Goal: Obtain resource: Download file/media

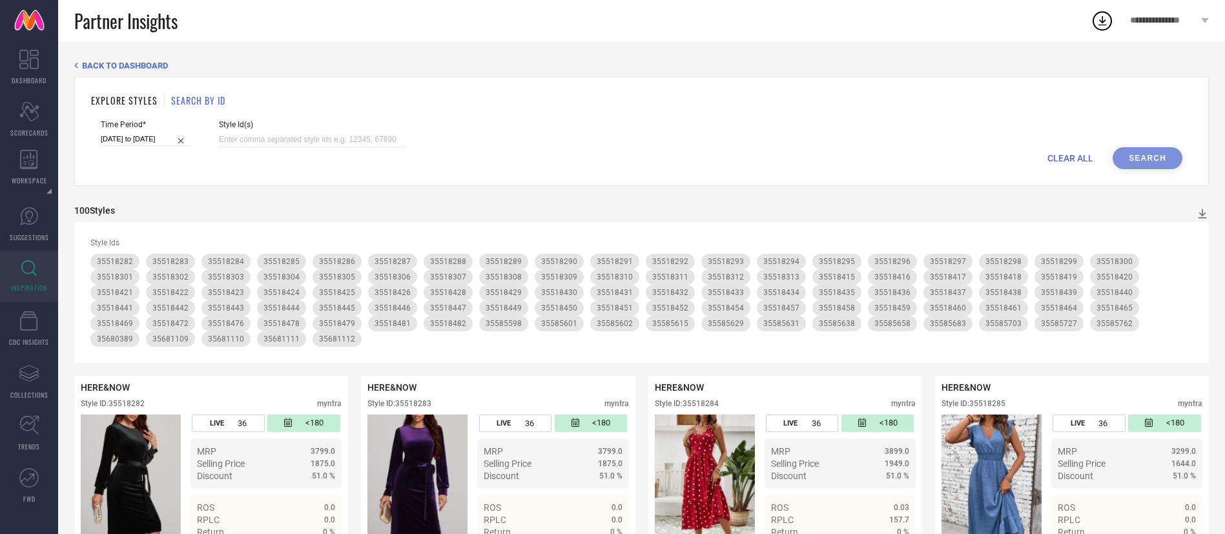
scroll to position [48, 0]
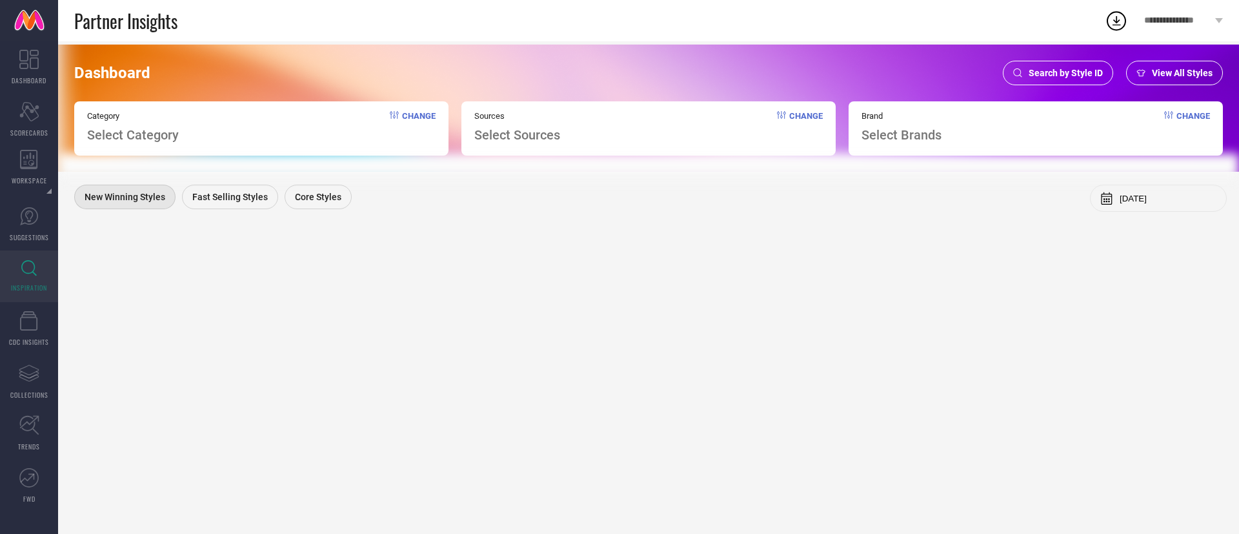
click at [1066, 72] on span "Search by Style ID" at bounding box center [1066, 73] width 74 height 10
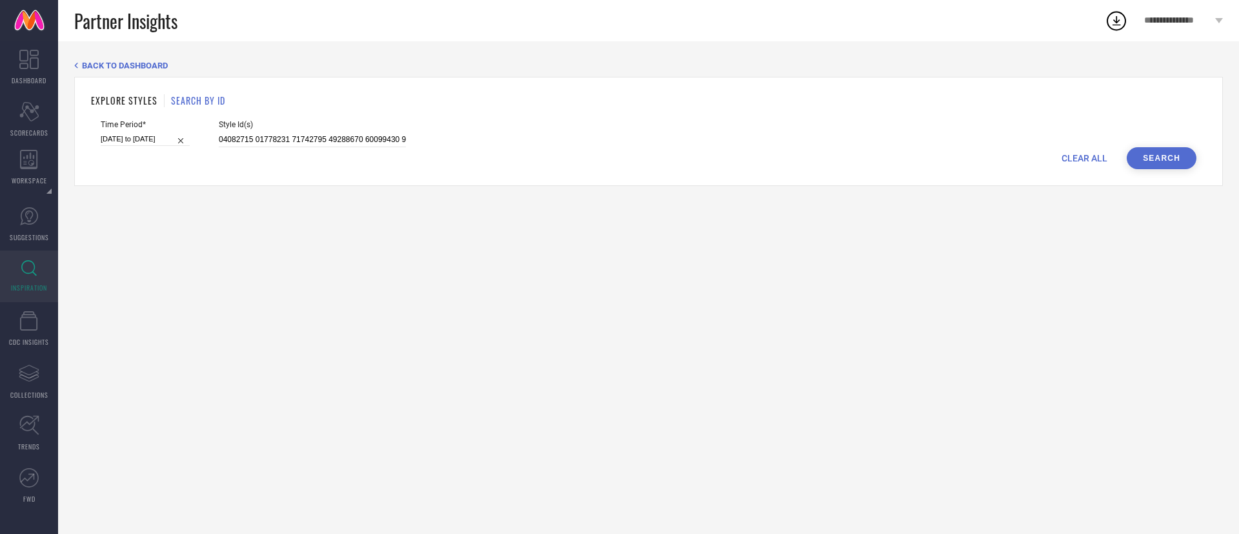
drag, startPoint x: 285, startPoint y: 127, endPoint x: 288, endPoint y: 134, distance: 7.0
click at [288, 134] on div "Style Id(s)" at bounding box center [312, 133] width 187 height 27
click at [288, 134] on input at bounding box center [312, 139] width 187 height 15
paste input "25323250 26228028 30088046 30685109 30423637 29789548 28244954 30417704 3016520…"
type input "25323250 26228028 30088046 30685109 30423637 29789548 28244954 30417704 3016520…"
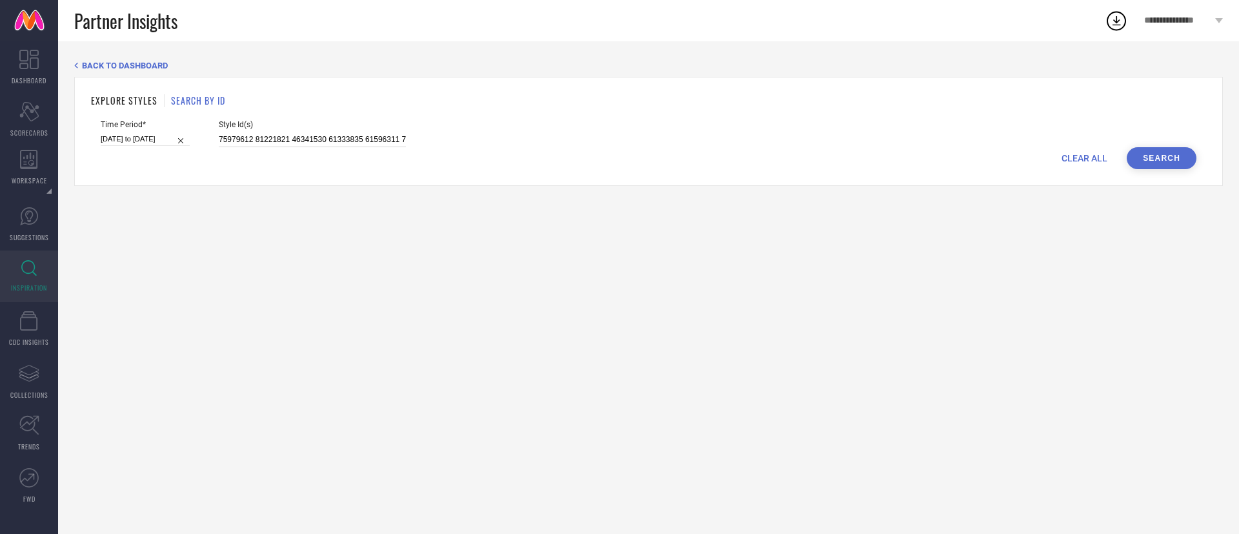
scroll to position [0, 34227]
select select "6"
select select "2025"
select select "7"
select select "2025"
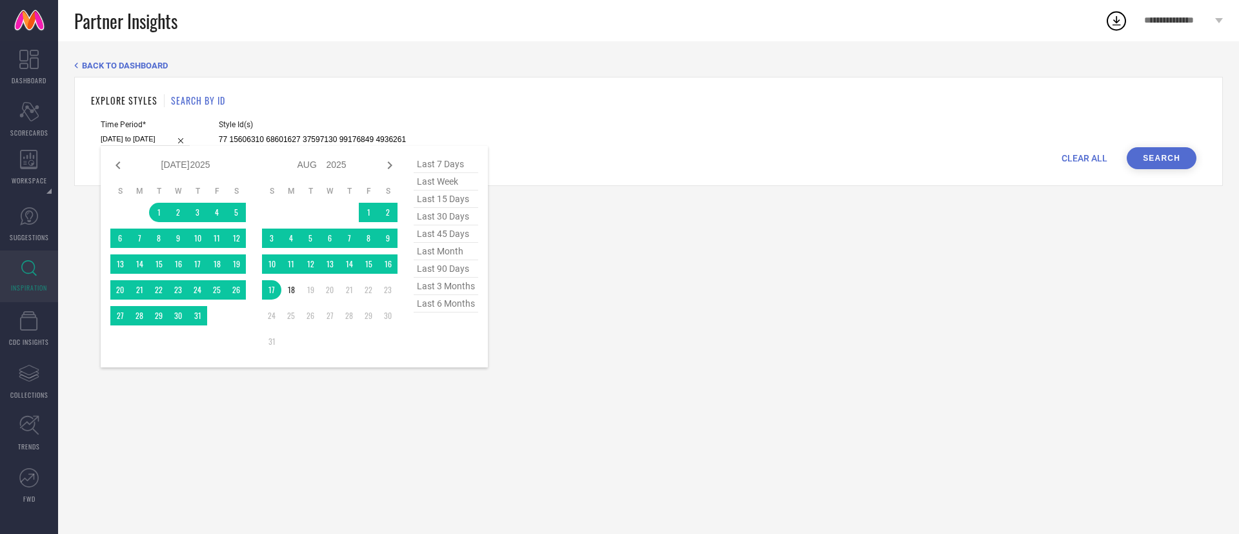
click at [162, 136] on input "01-07-2025 to 17-08-2025" at bounding box center [145, 139] width 89 height 14
type input "25323250 26228028 30088046 30685109 30423637 29789548 28244954 30417704 3016520…"
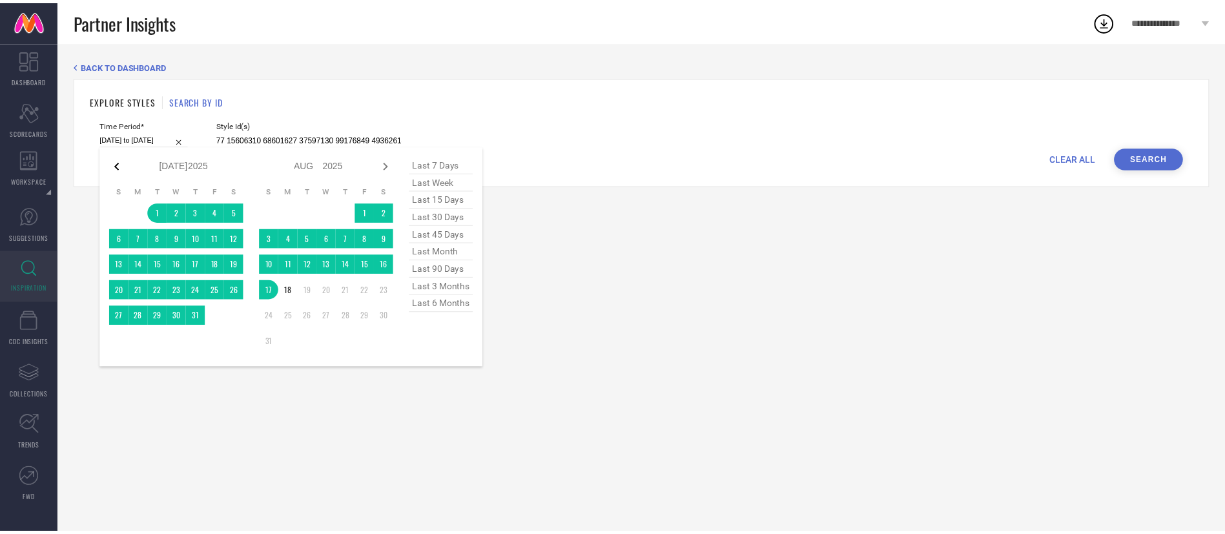
scroll to position [0, 0]
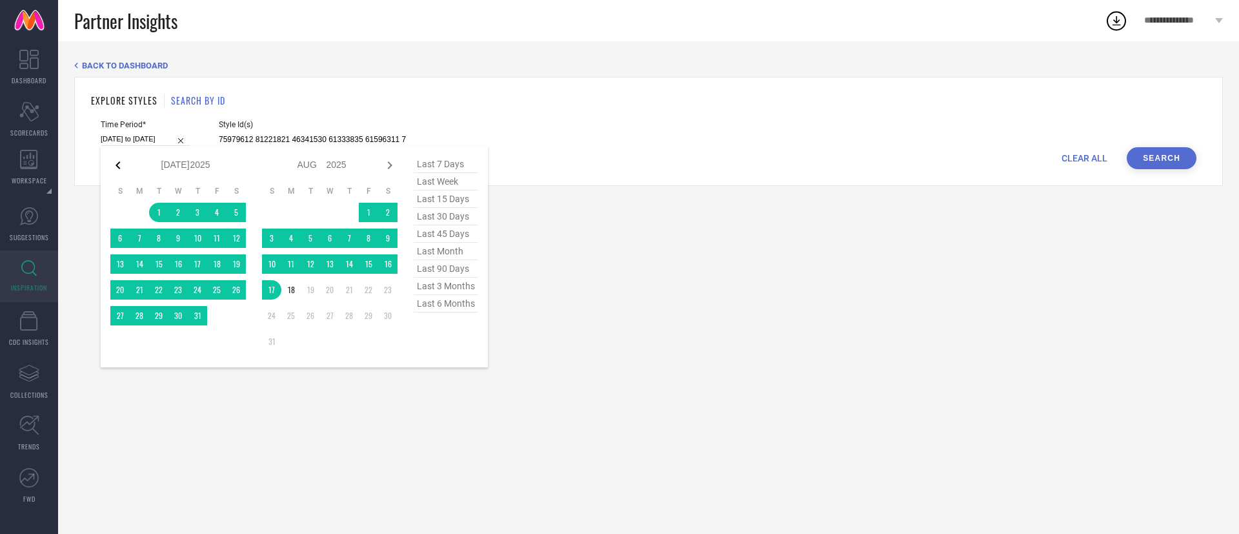
click at [112, 169] on icon at bounding box center [117, 165] width 15 height 15
select select "5"
select select "2025"
select select "6"
select select "2025"
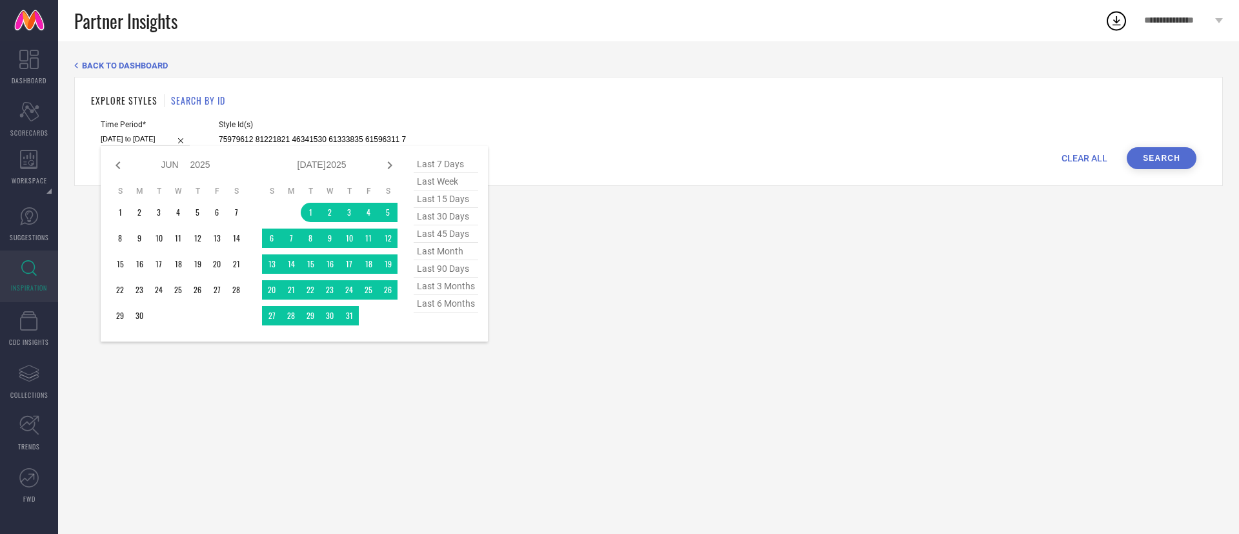
click at [112, 169] on icon at bounding box center [117, 165] width 15 height 15
select select "4"
select select "2025"
select select "5"
select select "2025"
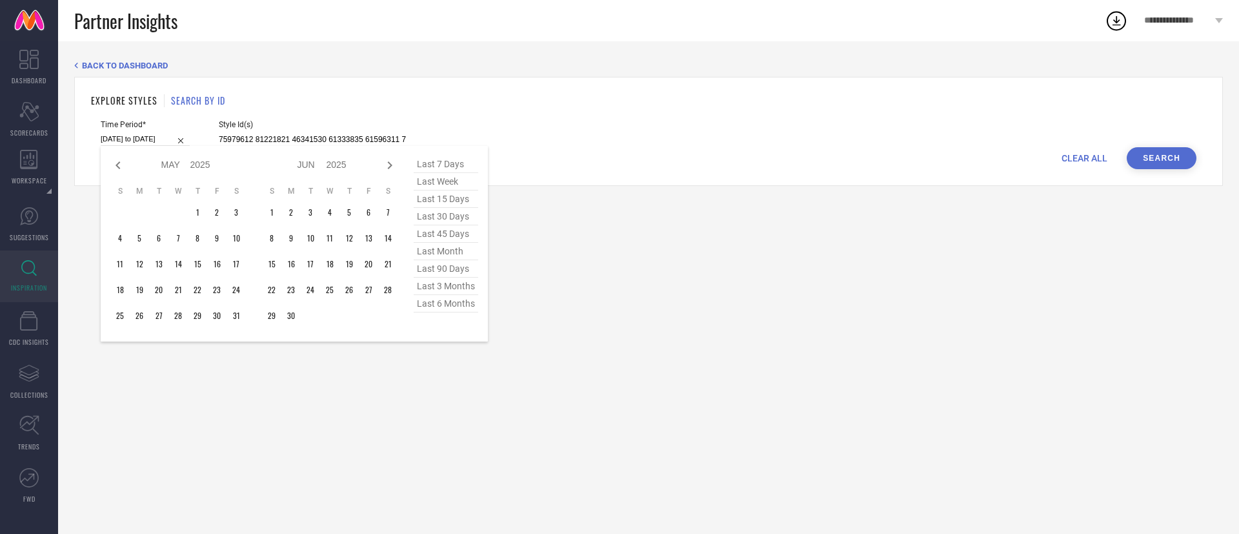
click at [112, 169] on icon at bounding box center [117, 165] width 15 height 15
select select "2"
select select "2025"
select select "3"
select select "2025"
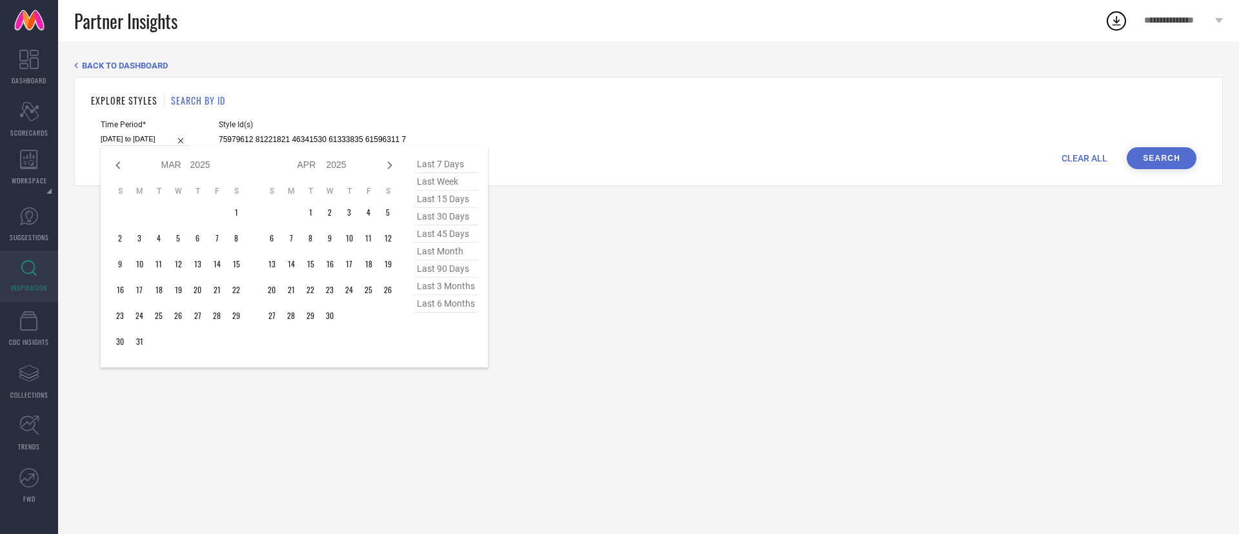
click at [112, 169] on icon at bounding box center [117, 165] width 15 height 15
select select "2025"
select select "1"
select select "2025"
click at [112, 169] on icon at bounding box center [117, 165] width 15 height 15
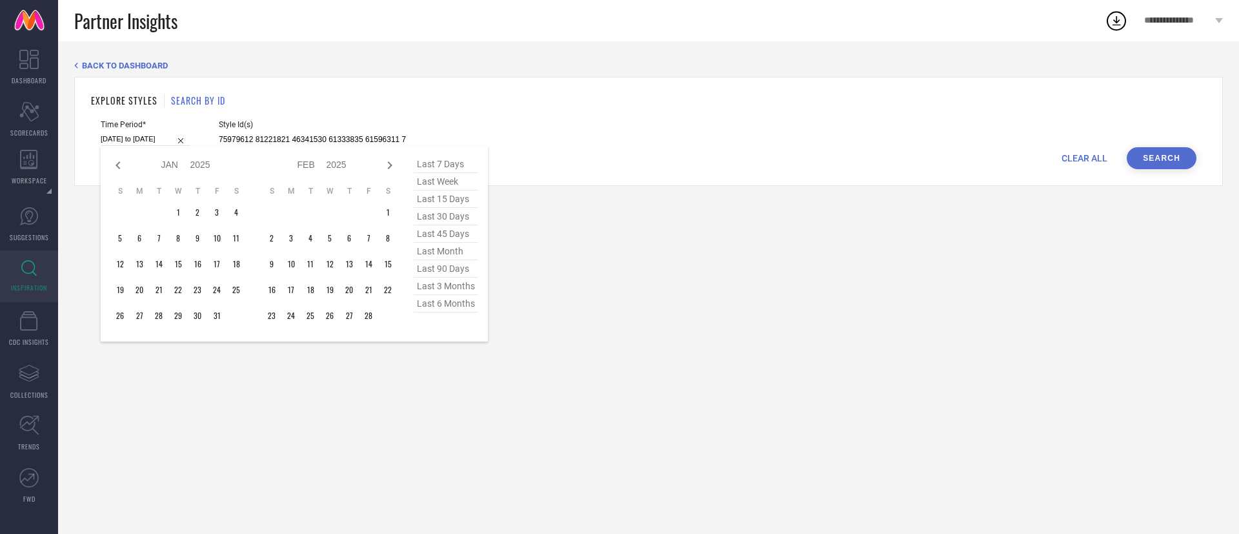
select select "11"
select select "2024"
select select "2025"
click at [112, 169] on icon at bounding box center [117, 165] width 15 height 15
select select "10"
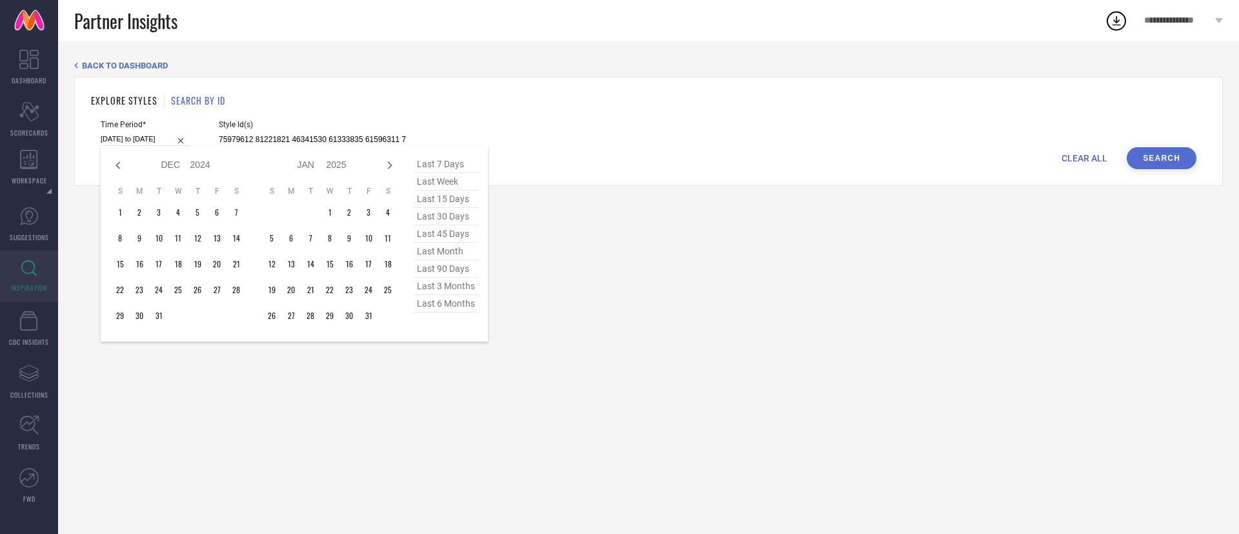
select select "2024"
select select "11"
select select "2024"
click at [119, 167] on icon at bounding box center [118, 165] width 5 height 8
select select "9"
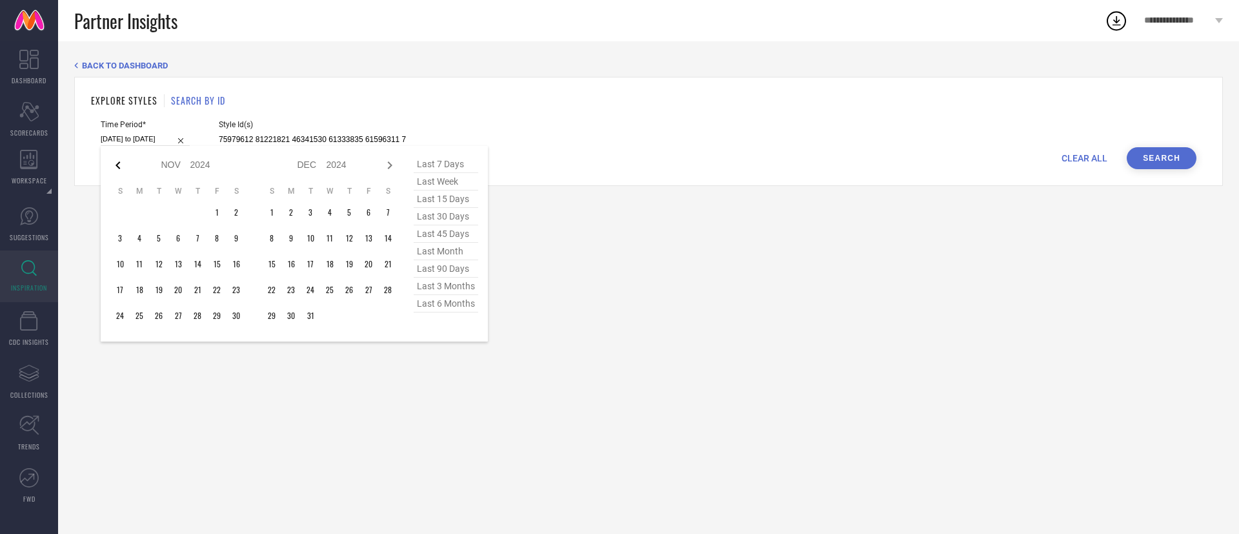
select select "2024"
select select "10"
select select "2024"
click at [119, 167] on icon at bounding box center [118, 165] width 5 height 8
select select "8"
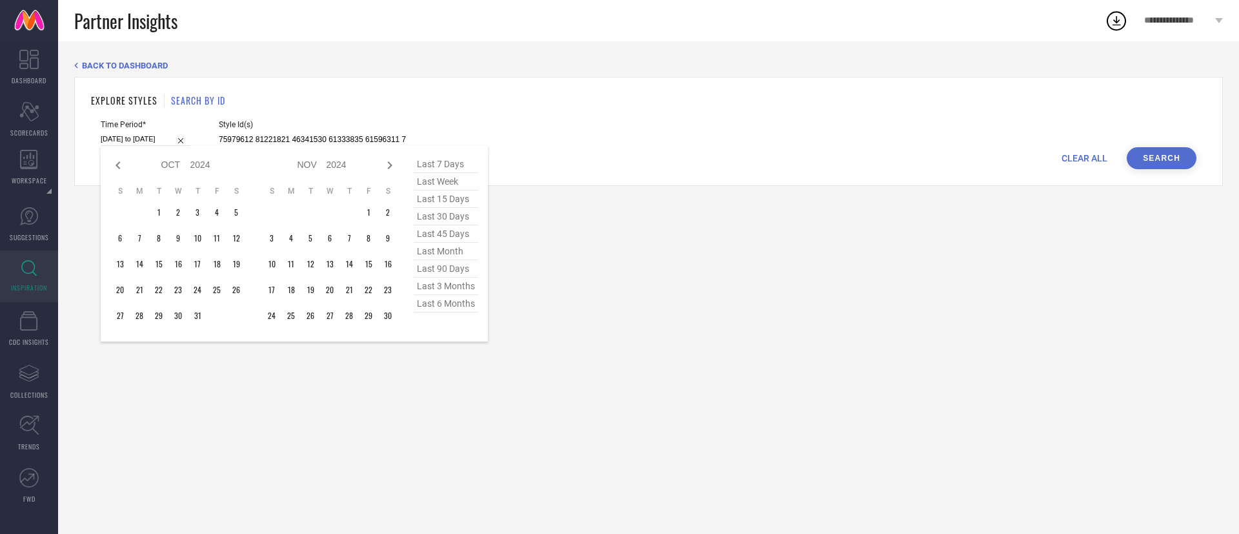
select select "2024"
select select "9"
select select "2024"
click at [125, 212] on td "1" at bounding box center [119, 212] width 19 height 19
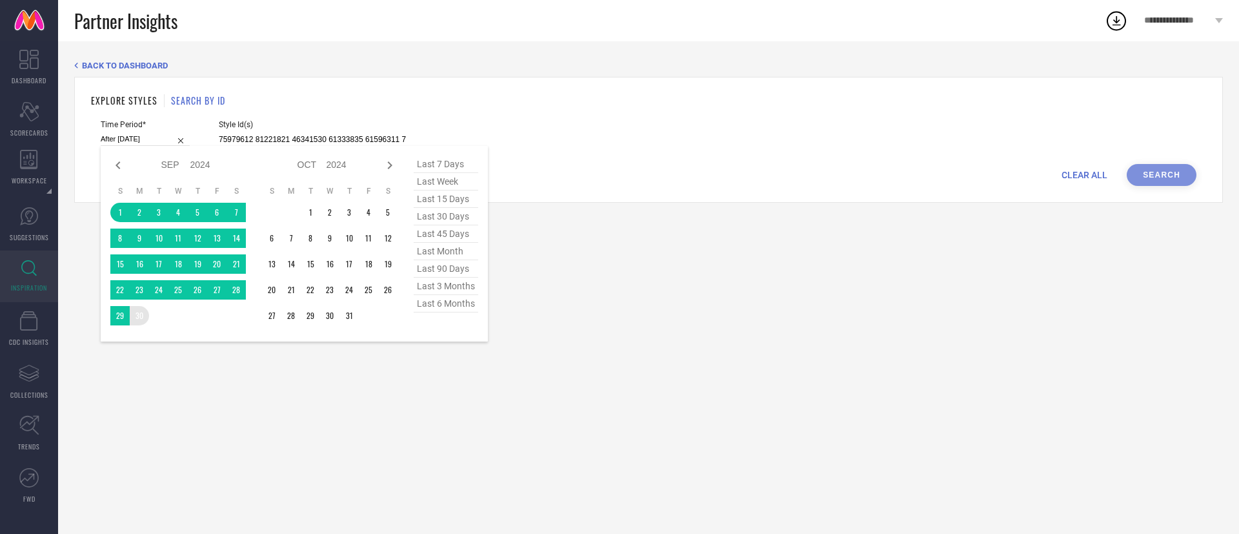
type input "[DATE] to [DATE]"
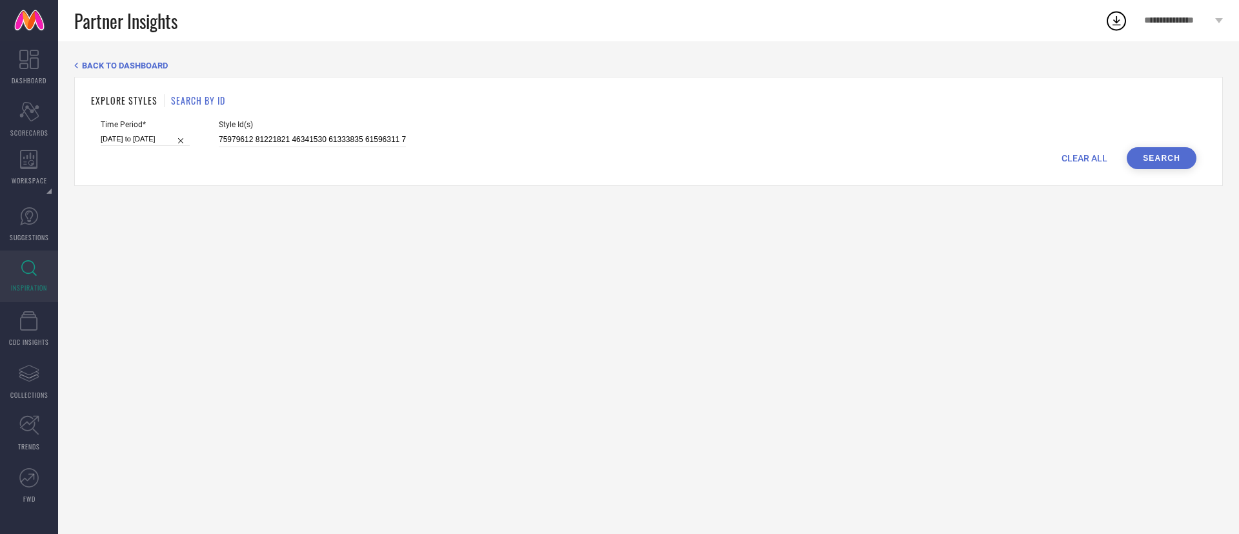
click at [1166, 154] on button "Search" at bounding box center [1162, 158] width 70 height 22
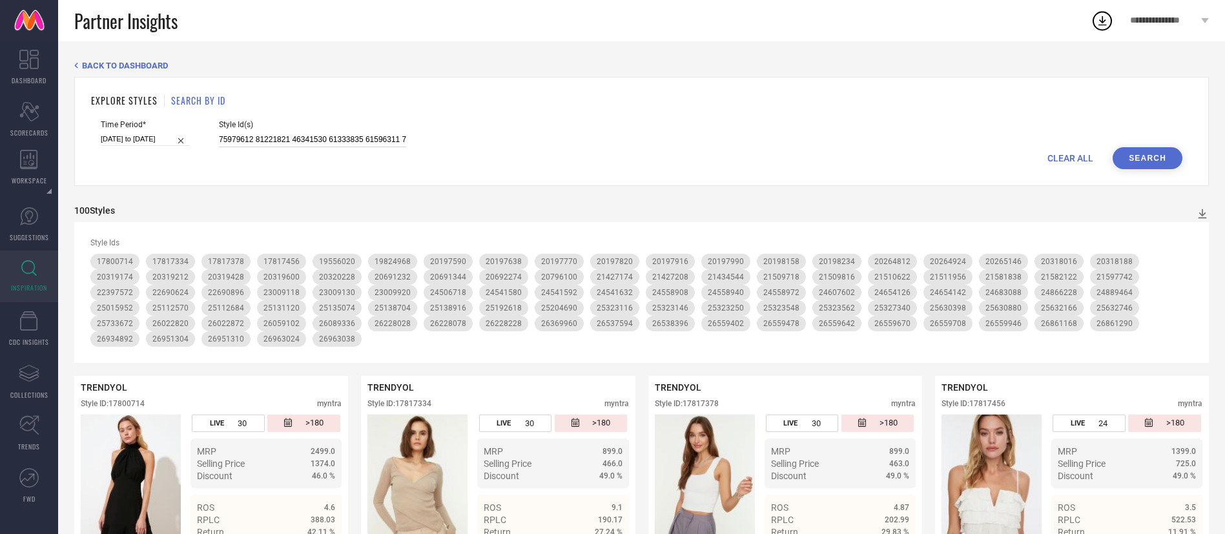
click at [291, 137] on input at bounding box center [312, 139] width 187 height 15
paste input "30685109 30423637 25323250 30685142 26861290 30685157 28244954 28232838 3008804…"
type input "30685109 30423637 25323250 30685142 26861290 30685157 28244954 28232838 3008804…"
click at [291, 137] on input at bounding box center [312, 139] width 187 height 15
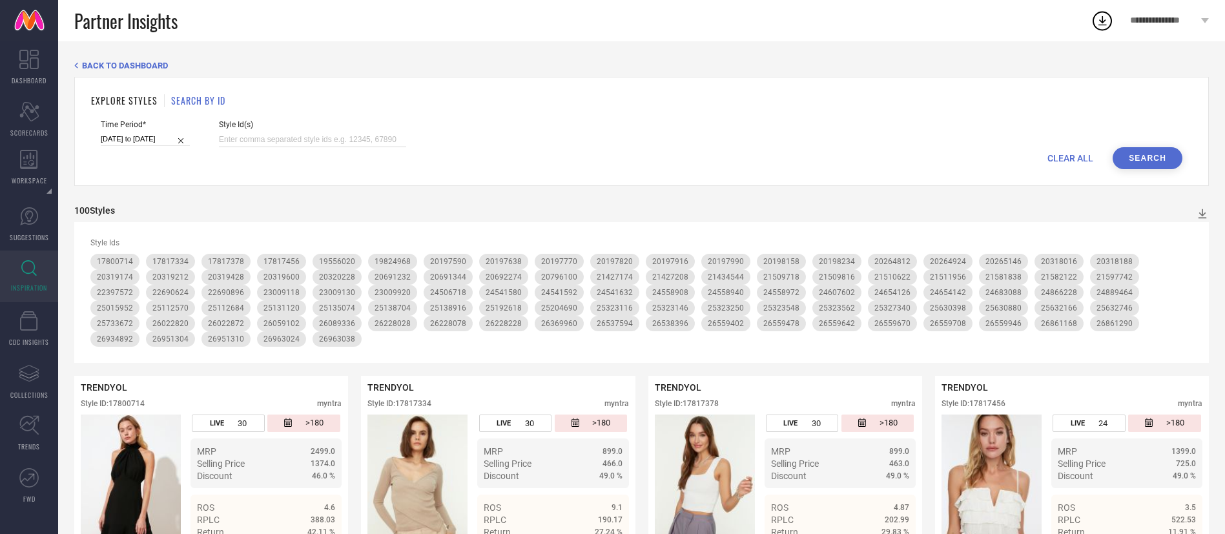
scroll to position [0, 0]
paste input "30685109 30423637 25323250 30685142 26861290 30685157 28244954 28232838 3008804…"
type input "30685109 30423637 25323250 30685142 26861290 30685157 28244954 28232838 3008804…"
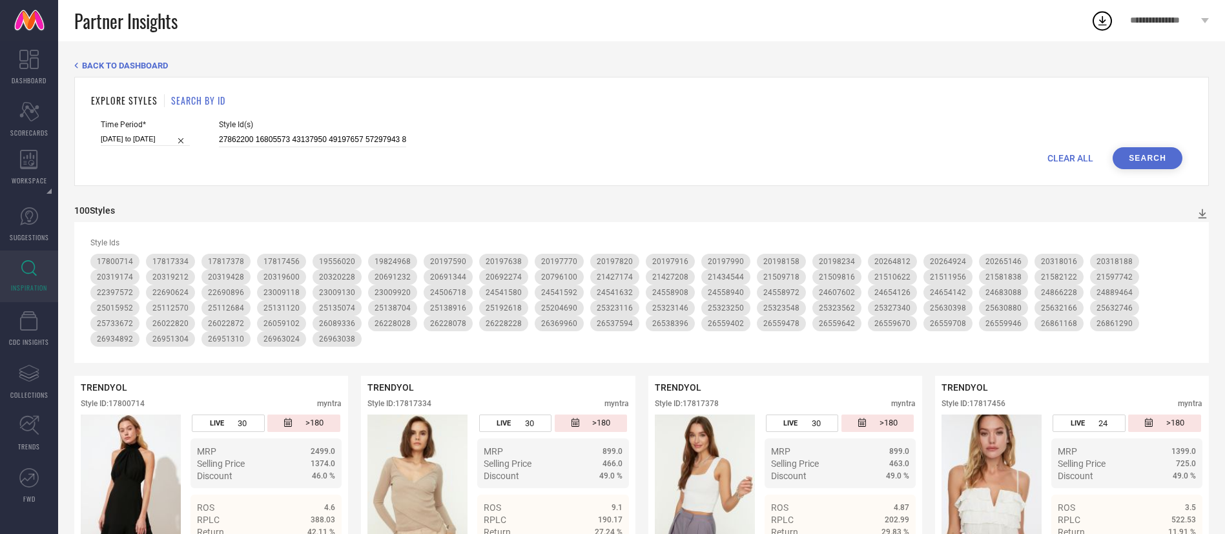
click at [1148, 148] on button "Search" at bounding box center [1147, 158] width 70 height 22
click at [99, 216] on div "100 Styles" at bounding box center [641, 213] width 1134 height 17
click at [250, 130] on div "Style Id(s)" at bounding box center [312, 133] width 187 height 27
click at [265, 138] on input at bounding box center [312, 139] width 187 height 15
paste input "30685109 25323250 30685142 26861290 30685157 28244954 28232838 30762344 3008802…"
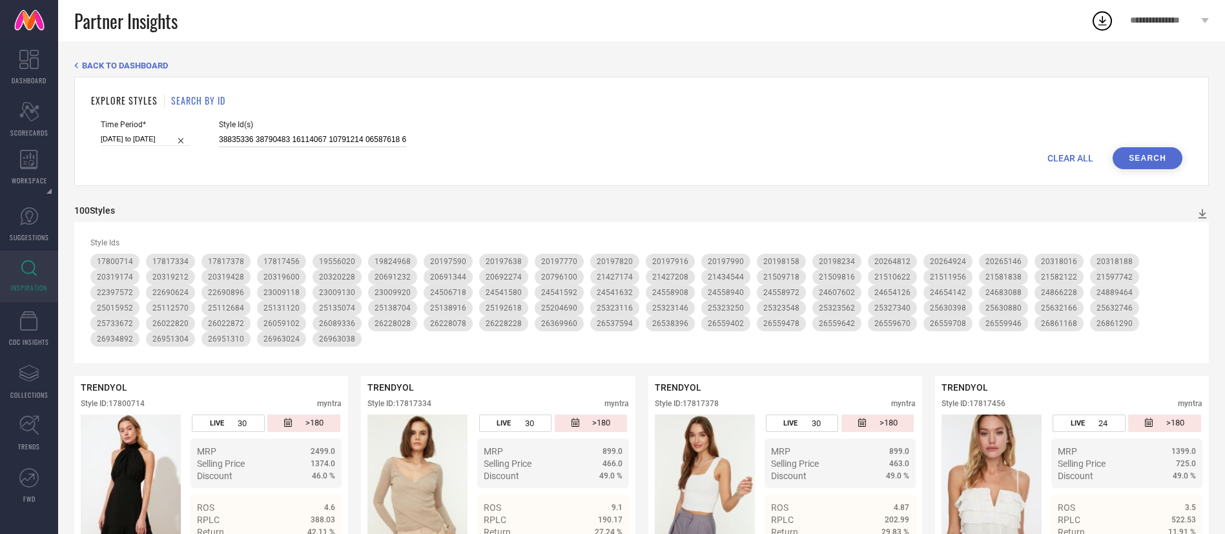
scroll to position [0, 13933]
type input "30685109 25323250 30685142 26861290 30685157 28244954 28232838 30762344 3008802…"
click at [1143, 158] on button "Search" at bounding box center [1147, 158] width 70 height 22
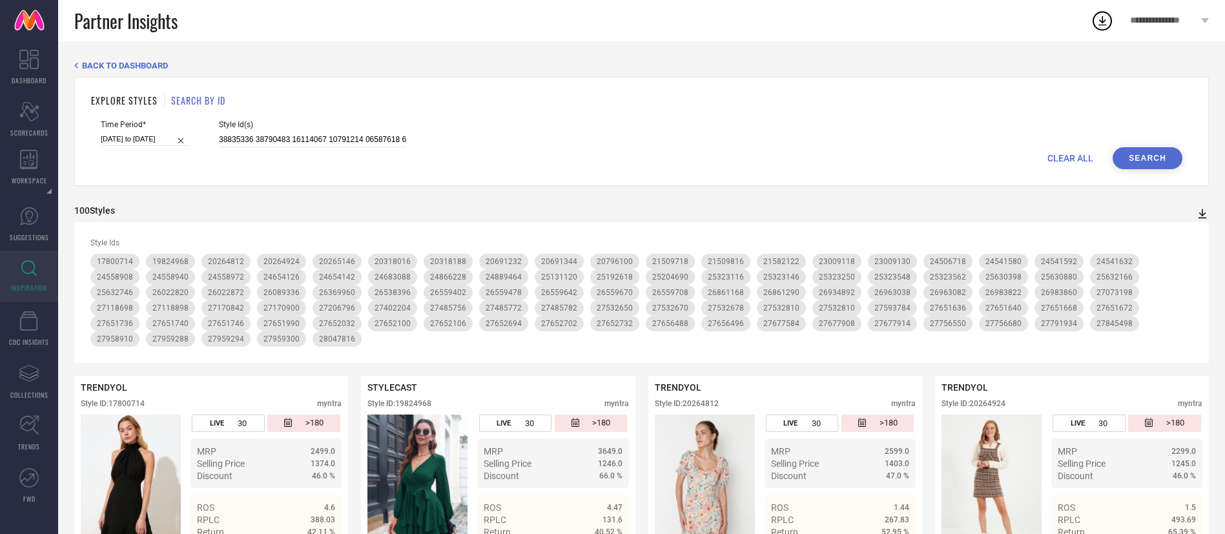
click at [1202, 215] on icon at bounding box center [1202, 214] width 8 height 10
click at [1183, 255] on span "CSV" at bounding box center [1188, 255] width 15 height 9
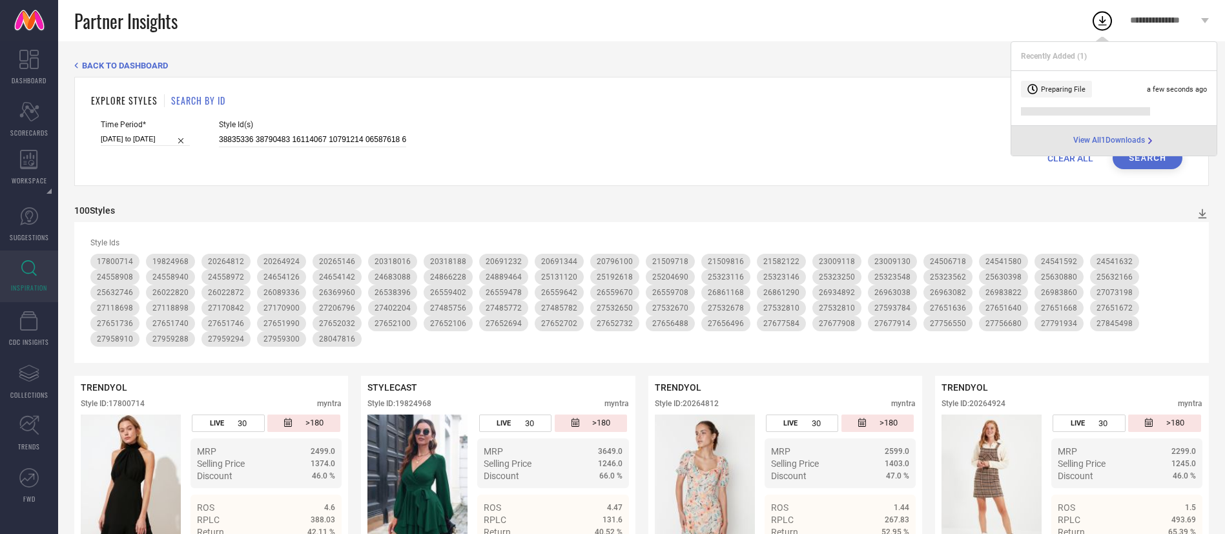
click at [1101, 23] on icon at bounding box center [1101, 20] width 23 height 23
click at [1111, 141] on span "View All 1 Downloads" at bounding box center [1109, 141] width 72 height 10
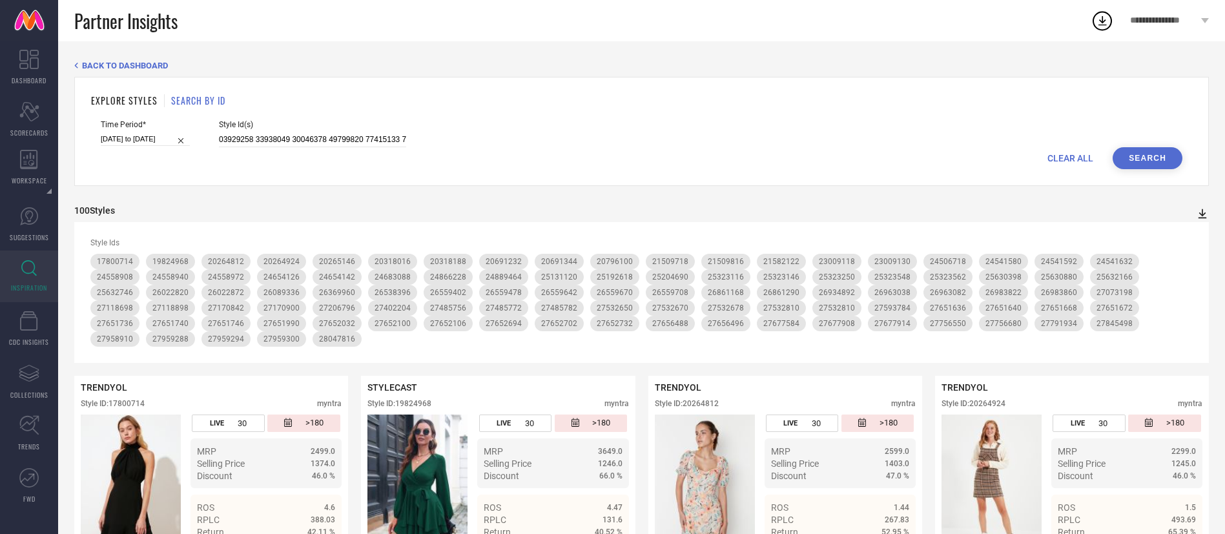
click at [1199, 218] on icon at bounding box center [1202, 214] width 8 height 10
click at [1195, 239] on span "PDF" at bounding box center [1188, 236] width 15 height 9
click at [1200, 214] on icon at bounding box center [1202, 214] width 8 height 10
click at [1185, 236] on span "PDF" at bounding box center [1188, 236] width 15 height 9
click at [1199, 213] on icon at bounding box center [1202, 214] width 8 height 10
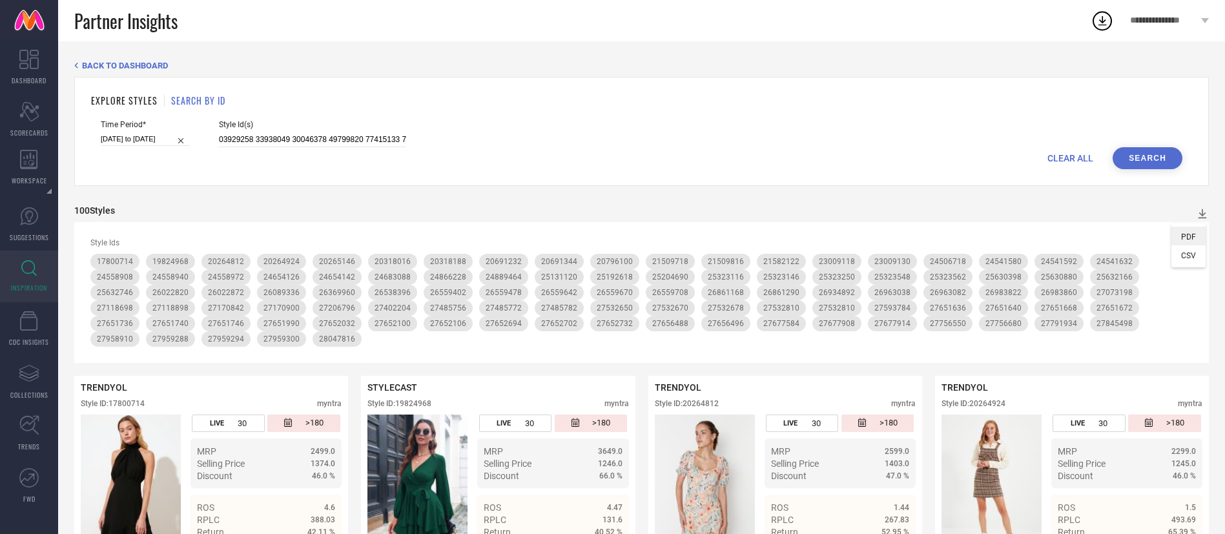
click at [1187, 234] on span "PDF" at bounding box center [1188, 236] width 15 height 9
click at [1202, 210] on icon at bounding box center [1202, 214] width 8 height 10
click at [1189, 234] on span "PDF" at bounding box center [1188, 236] width 15 height 9
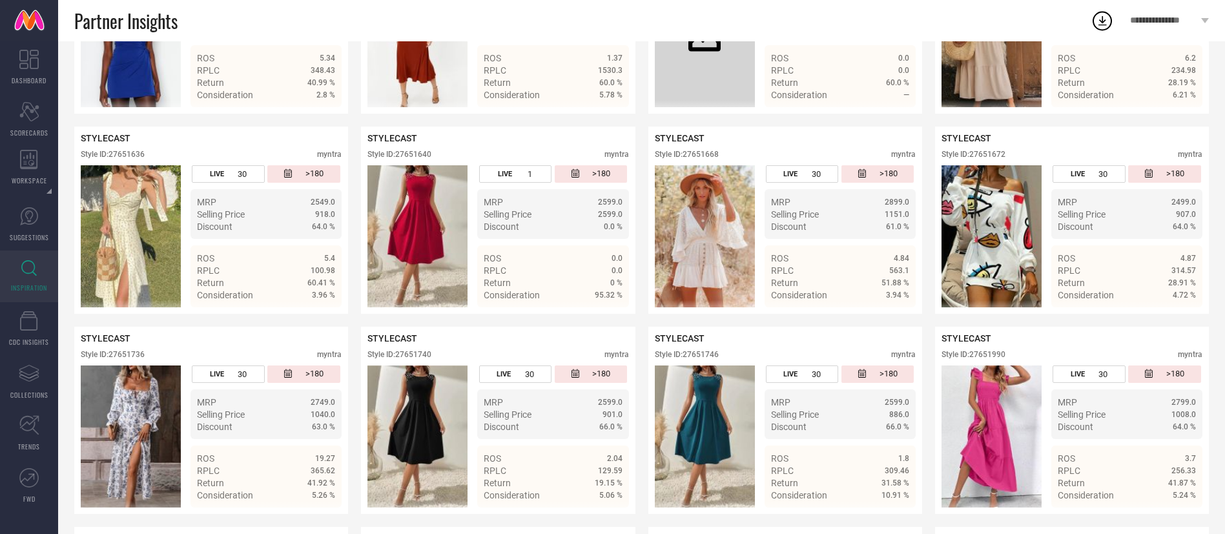
scroll to position [3983, 0]
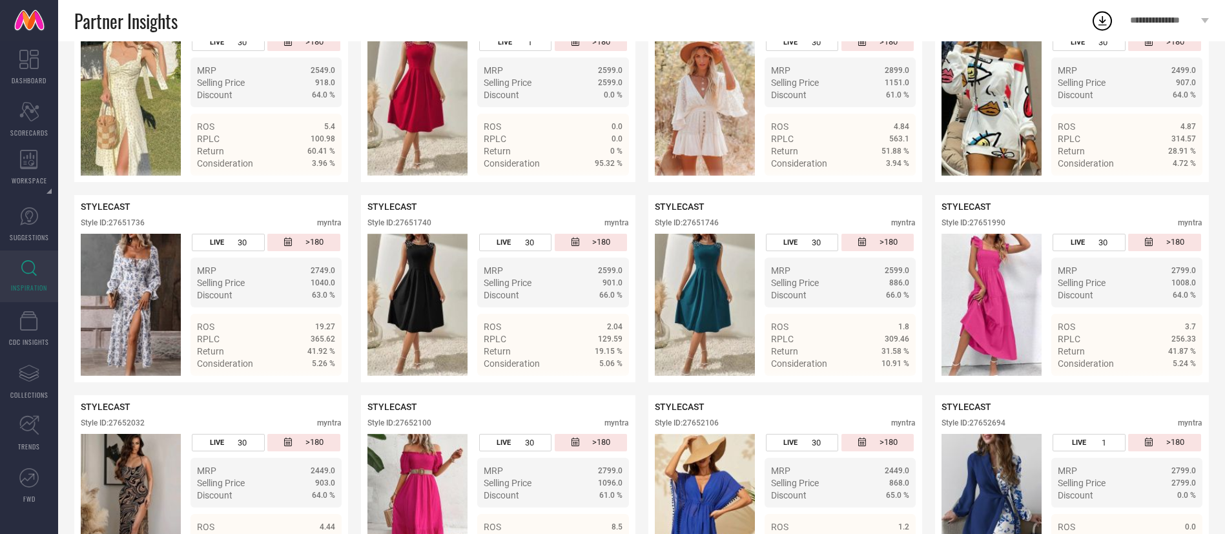
click at [1106, 16] on icon at bounding box center [1101, 20] width 23 height 23
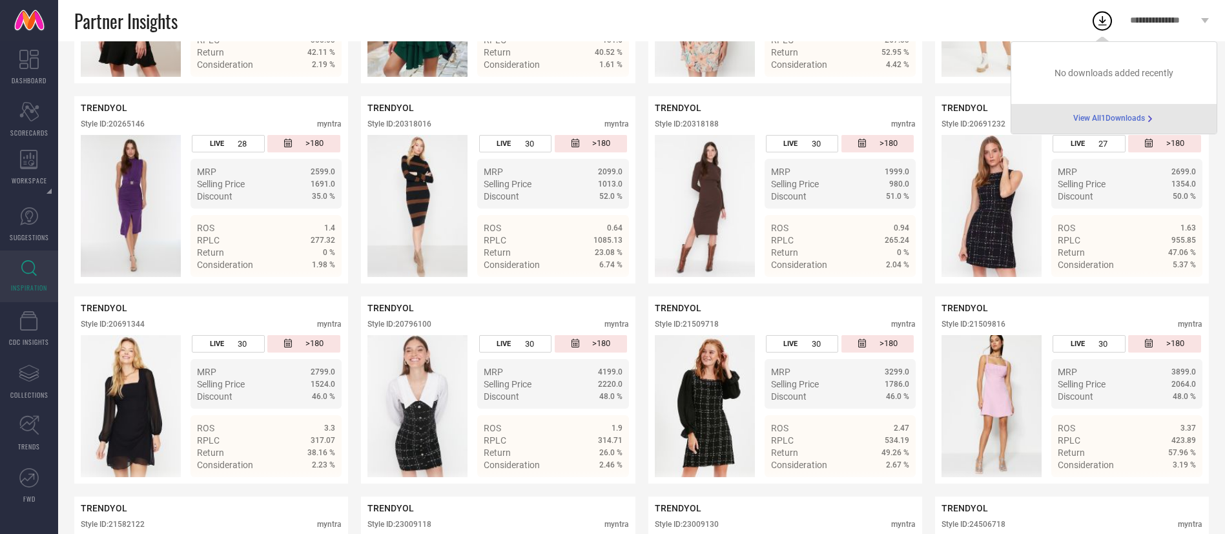
scroll to position [0, 0]
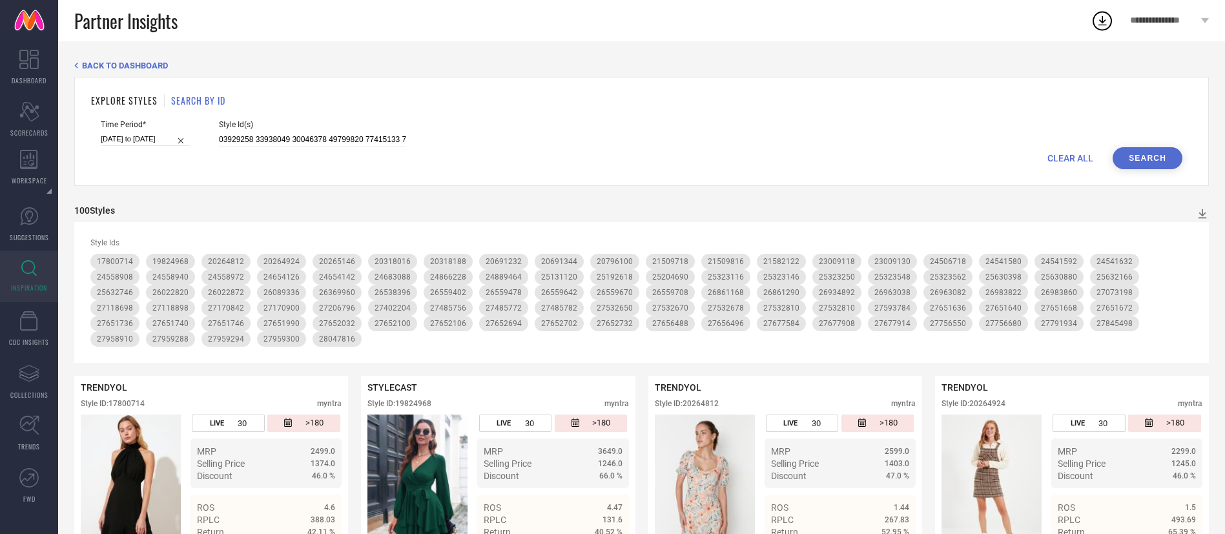
click at [1104, 32] on icon at bounding box center [1101, 20] width 23 height 23
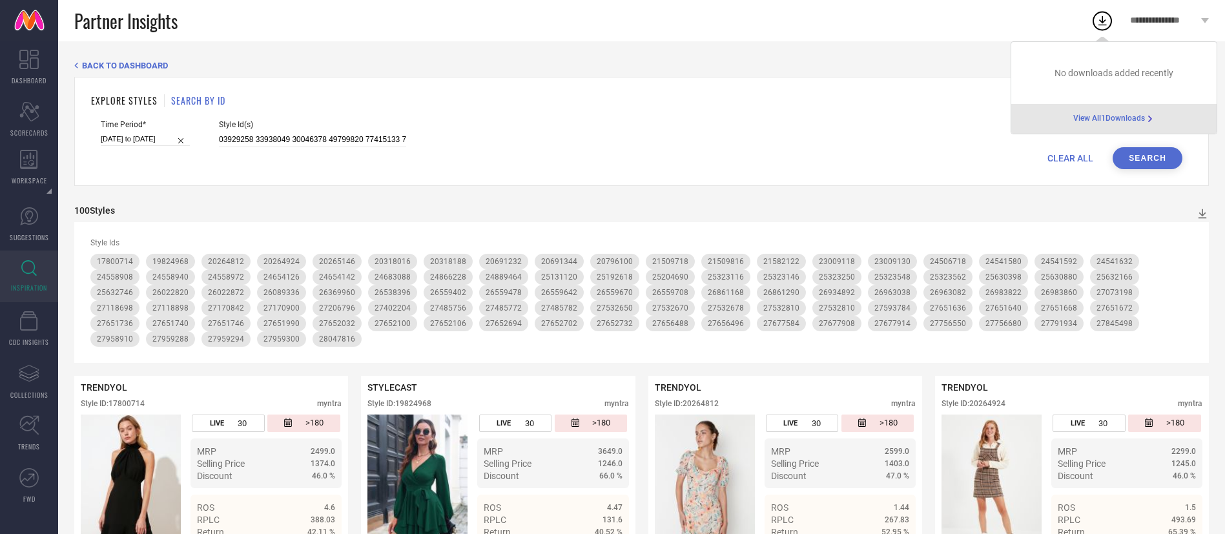
click at [1115, 120] on span "View All 1 Downloads" at bounding box center [1109, 119] width 72 height 10
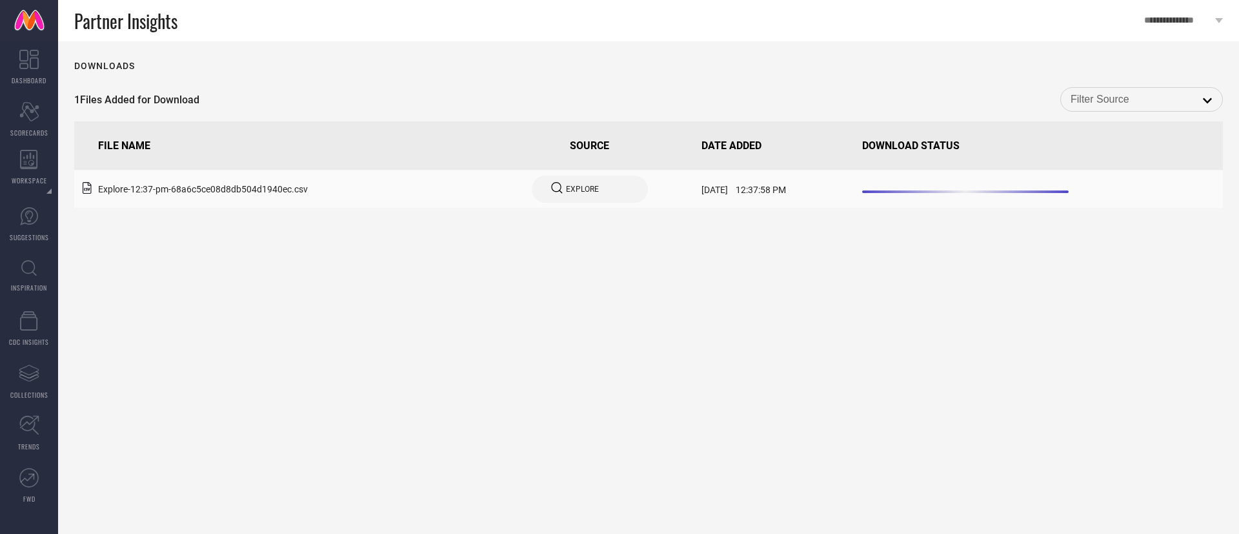
click at [551, 192] on icon at bounding box center [557, 188] width 12 height 12
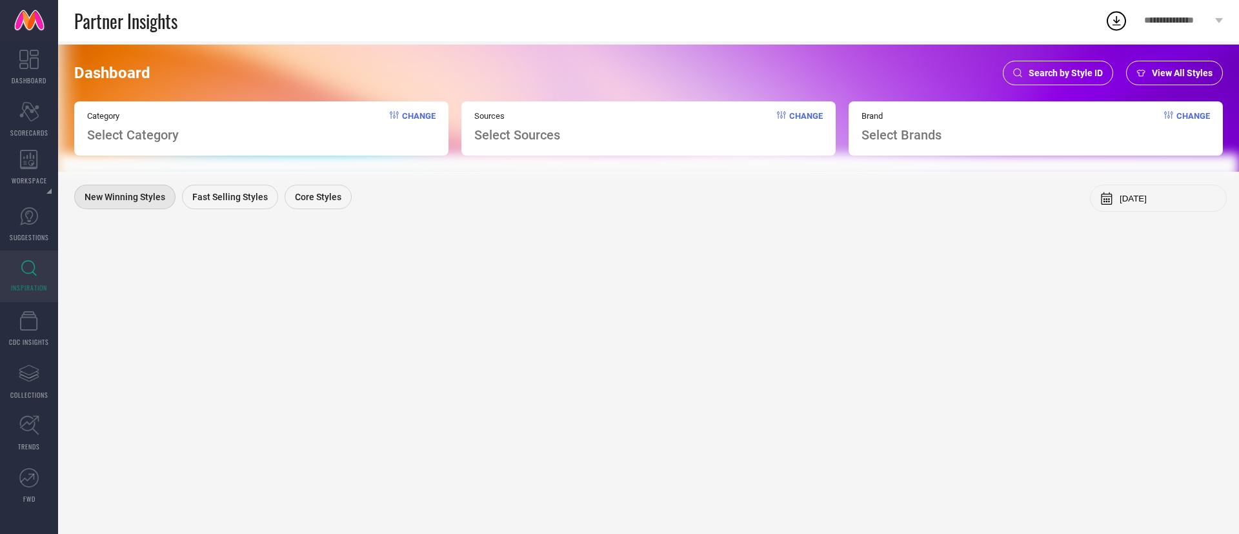
click at [535, 94] on div "Dashboard Search by Style ID View All Styles Category Select Category Change So…" at bounding box center [648, 108] width 1181 height 127
click at [750, 301] on div "Dashboard Search by Style ID View All Styles Category Select Category Change So…" at bounding box center [648, 287] width 1181 height 493
click at [1041, 68] on span "Search by Style ID" at bounding box center [1066, 73] width 74 height 10
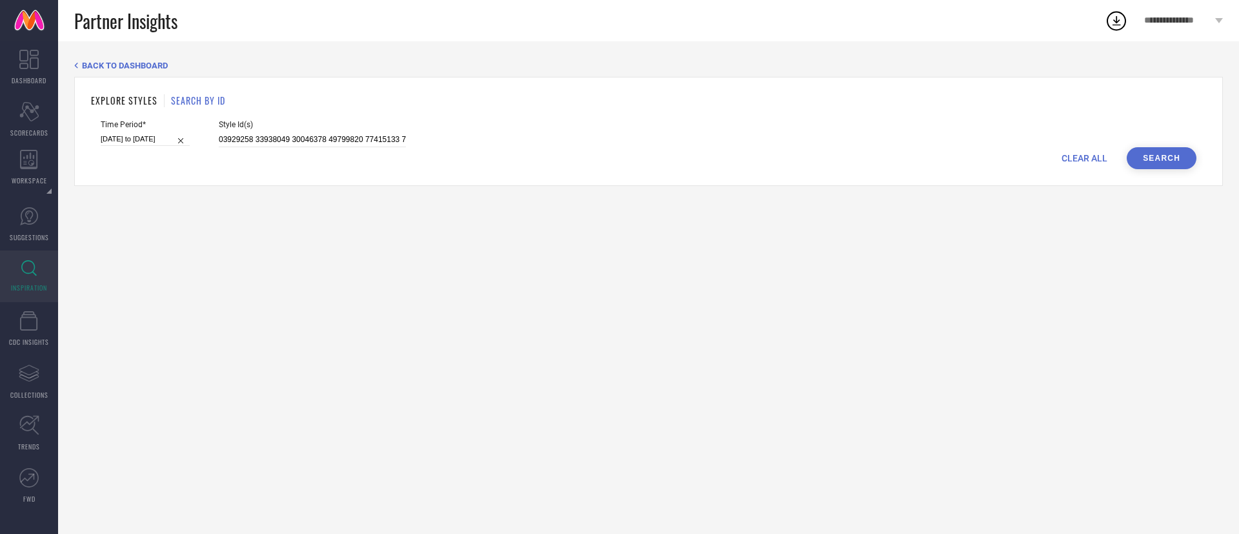
click at [1151, 159] on button "Search" at bounding box center [1162, 158] width 70 height 22
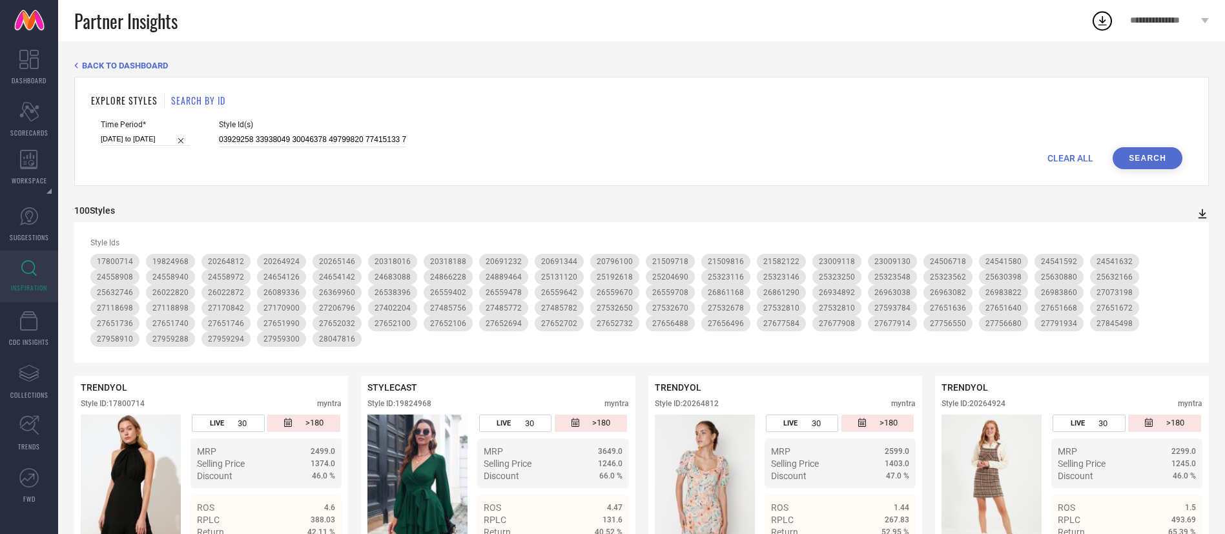
click at [1198, 217] on icon at bounding box center [1202, 213] width 13 height 13
click at [1189, 243] on li "PDF" at bounding box center [1188, 236] width 34 height 19
click at [1202, 215] on icon at bounding box center [1202, 214] width 8 height 10
click at [1188, 234] on span "PDF" at bounding box center [1188, 236] width 15 height 9
click at [248, 140] on input at bounding box center [312, 139] width 187 height 15
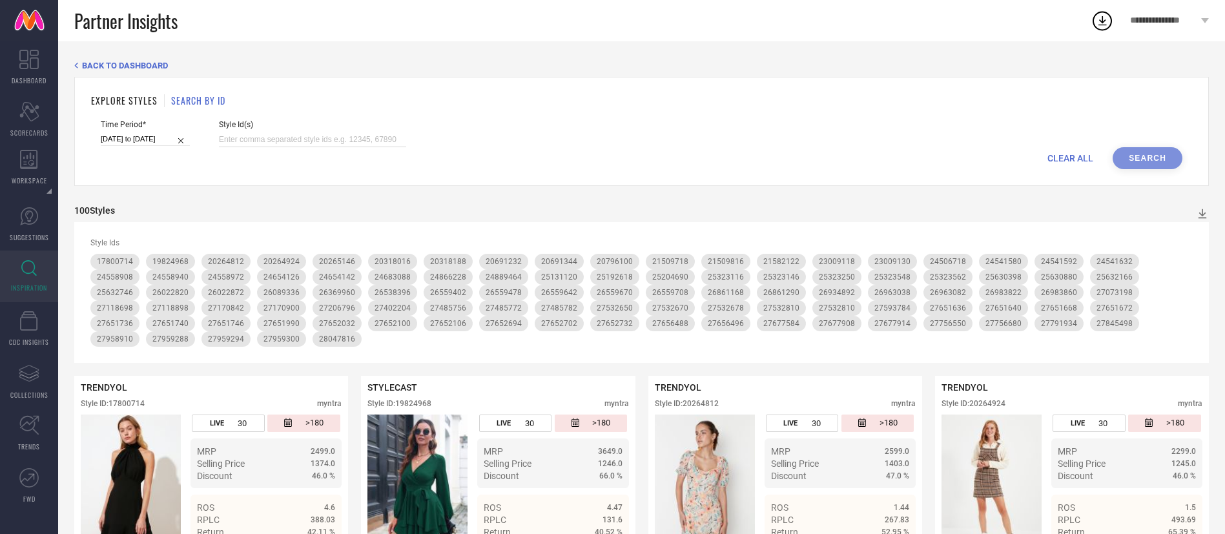
paste input "30423637 30088046 26228028 31105502 30564999 31105540 30564983 30088056 3042721…"
type input "30423637 30088046 26228028 31105502 30564999 31105540 30564983 30088056 3042721…"
click at [1119, 155] on button "Search" at bounding box center [1147, 158] width 70 height 22
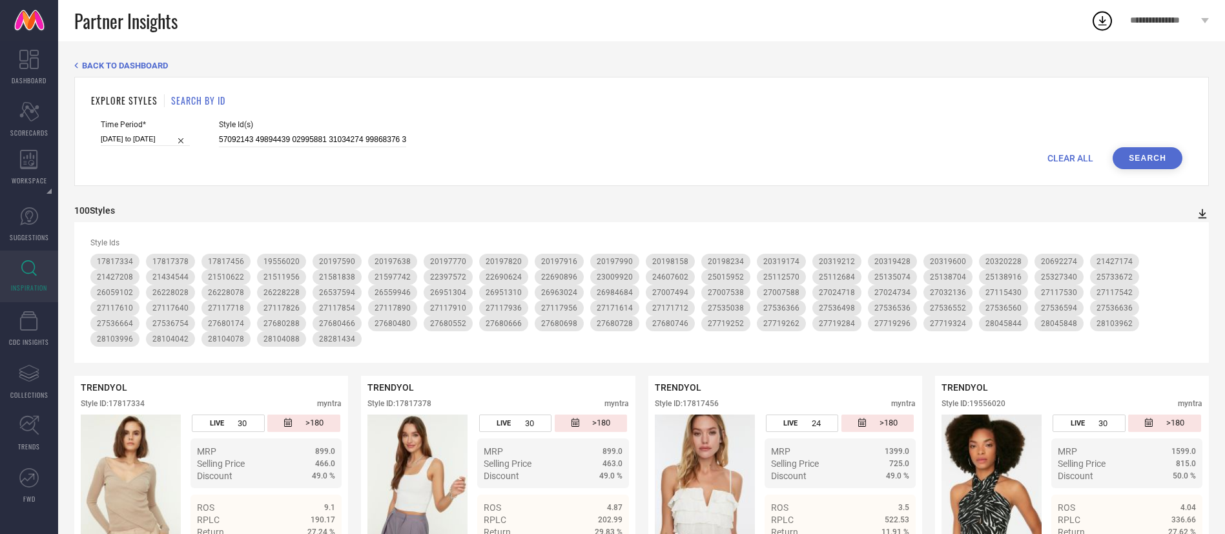
click at [1203, 218] on icon at bounding box center [1202, 214] width 8 height 10
click at [1199, 232] on li "PDF" at bounding box center [1188, 236] width 34 height 19
click at [1201, 210] on icon at bounding box center [1202, 213] width 13 height 13
click at [1192, 232] on li "PDF" at bounding box center [1188, 236] width 34 height 19
